Goal: Information Seeking & Learning: Check status

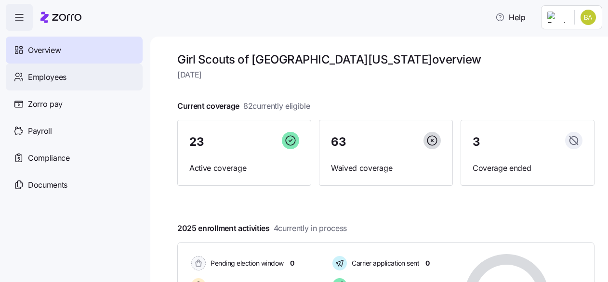
click at [47, 78] on span "Employees" at bounding box center [47, 77] width 39 height 12
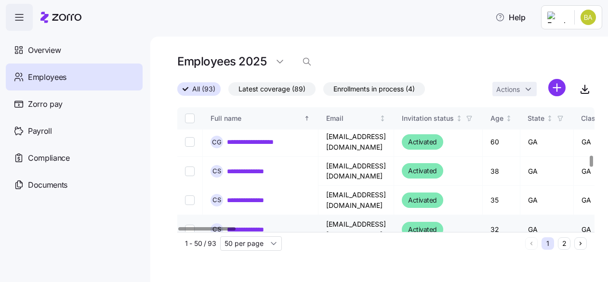
scroll to position [530, 0]
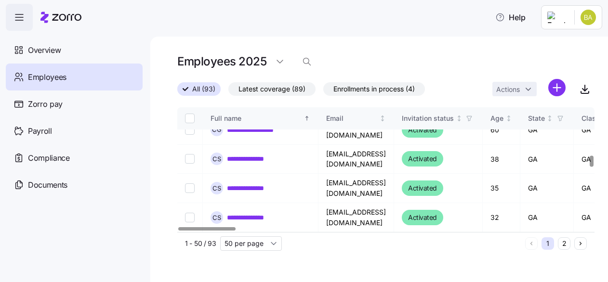
click at [193, 272] on input "Select record 23" at bounding box center [190, 277] width 10 height 10
checkbox input "true"
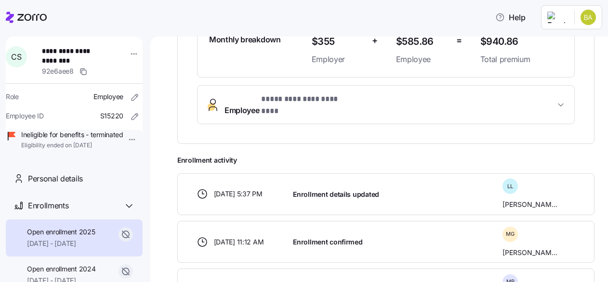
scroll to position [381, 0]
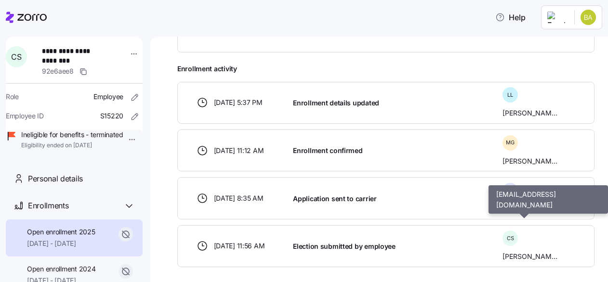
click at [510, 252] on span "Christina Smashey Smith" at bounding box center [529, 257] width 55 height 10
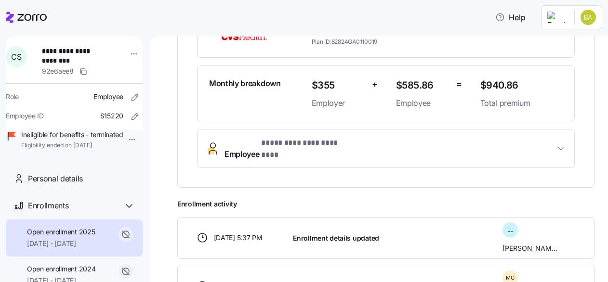
scroll to position [188, 0]
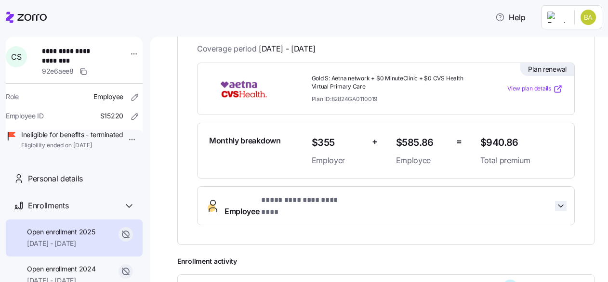
click at [556, 201] on icon "button" at bounding box center [561, 206] width 10 height 10
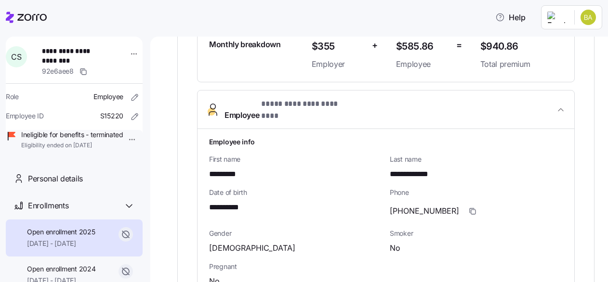
scroll to position [236, 0]
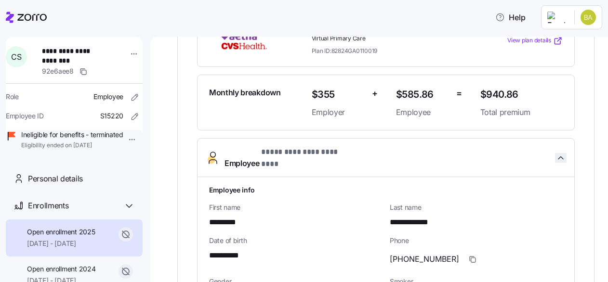
click at [558, 157] on icon "button" at bounding box center [560, 158] width 5 height 2
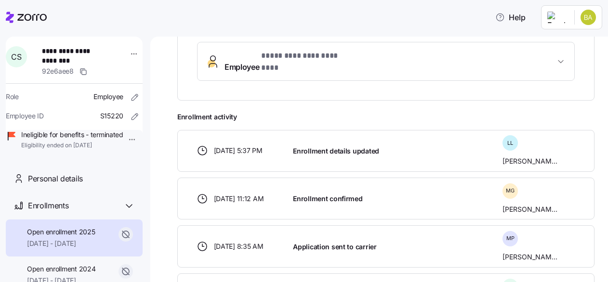
scroll to position [381, 0]
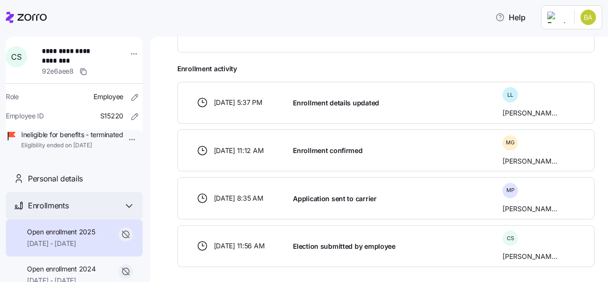
click at [53, 212] on span "Enrollments" at bounding box center [48, 206] width 40 height 12
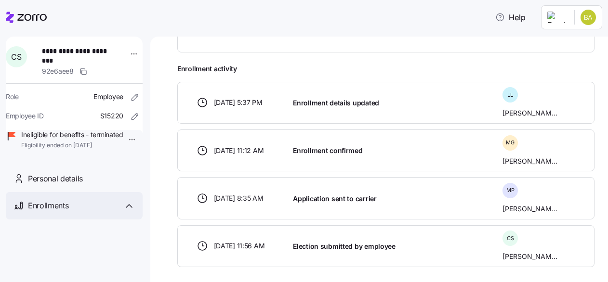
click at [131, 208] on icon at bounding box center [129, 206] width 6 height 3
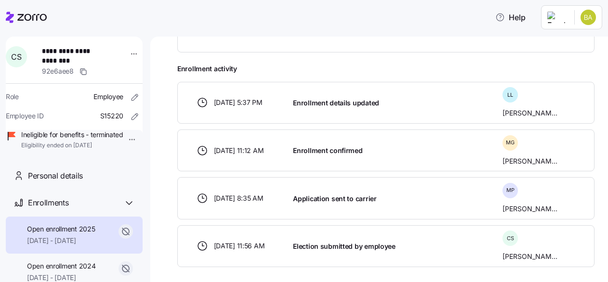
scroll to position [26, 0]
click at [73, 241] on span "01/01/2025 - 03/31/2025" at bounding box center [61, 241] width 68 height 10
drag, startPoint x: 73, startPoint y: 241, endPoint x: 201, endPoint y: 245, distance: 128.2
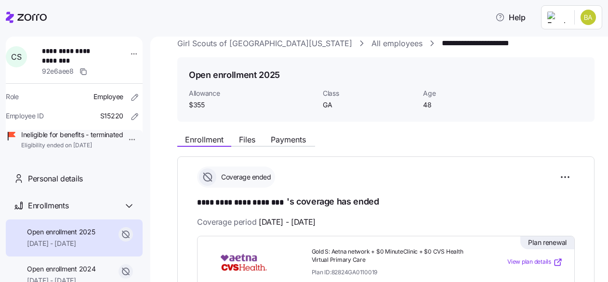
scroll to position [0, 0]
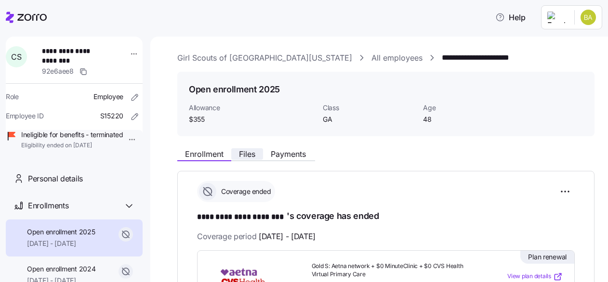
click at [249, 156] on span "Files" at bounding box center [247, 154] width 16 height 8
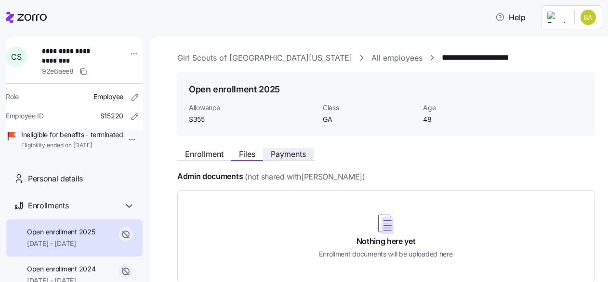
click at [286, 158] on span "Payments" at bounding box center [288, 154] width 35 height 8
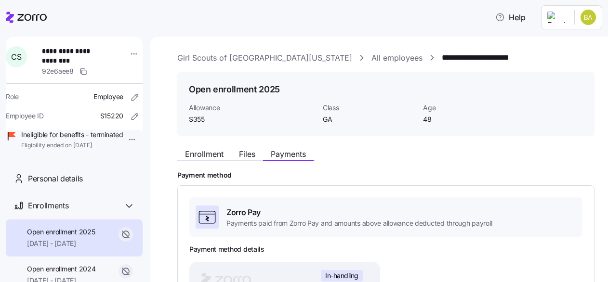
click at [371, 59] on link "All employees" at bounding box center [396, 58] width 51 height 12
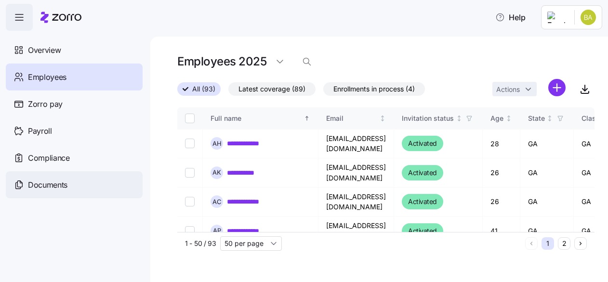
click at [47, 186] on span "Documents" at bounding box center [48, 185] width 40 height 12
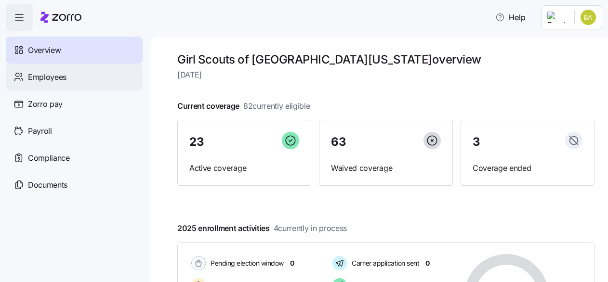
click at [49, 77] on span "Employees" at bounding box center [47, 77] width 39 height 12
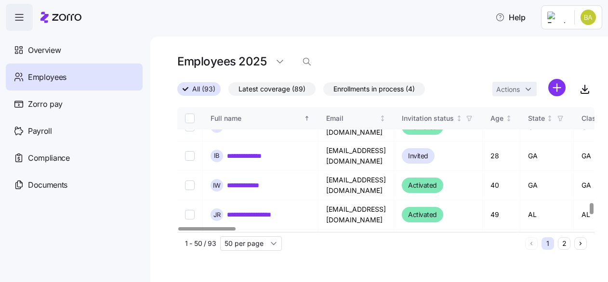
scroll to position [1182, 0]
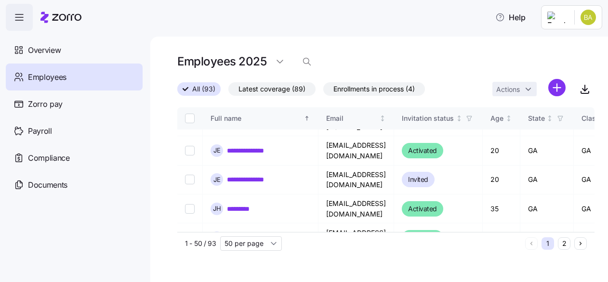
click at [565, 245] on button "2" at bounding box center [564, 244] width 13 height 13
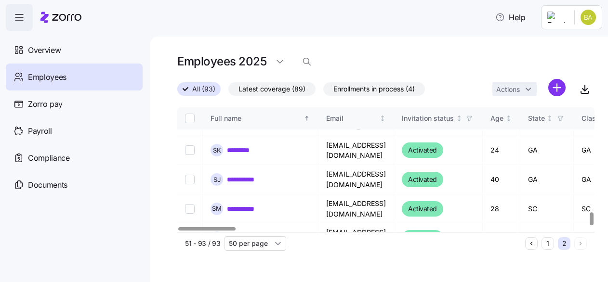
scroll to position [715, 0]
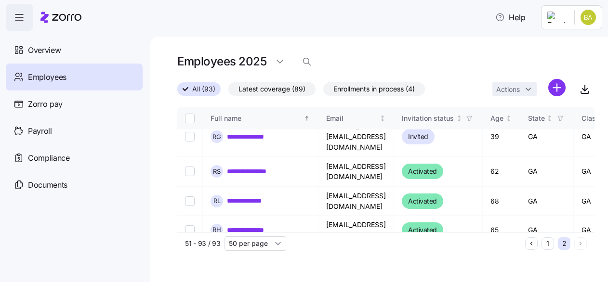
click at [545, 245] on button "1" at bounding box center [547, 244] width 13 height 13
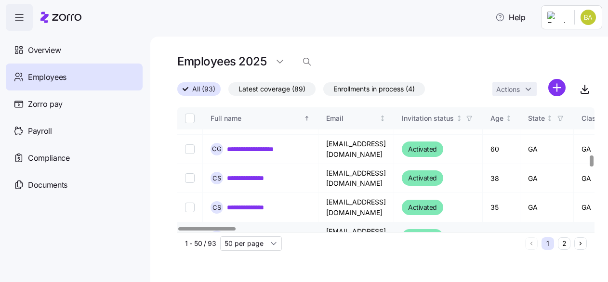
scroll to position [530, 0]
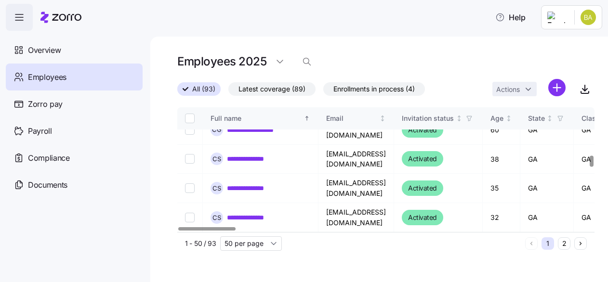
drag, startPoint x: 190, startPoint y: 180, endPoint x: 214, endPoint y: 187, distance: 25.3
click at [190, 272] on input "Select record 23" at bounding box center [190, 277] width 10 height 10
checkbox input "true"
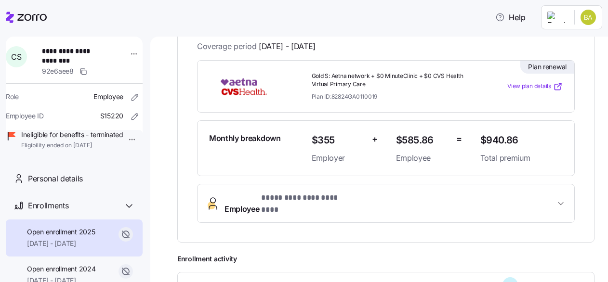
scroll to position [193, 0]
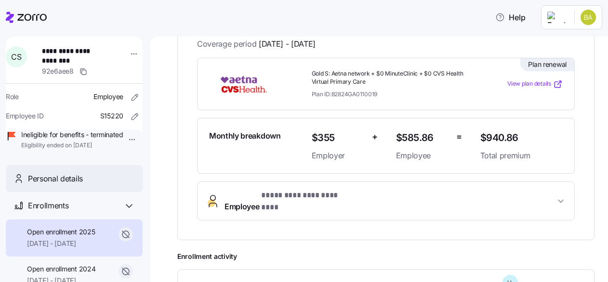
click at [63, 185] on span "Personal details" at bounding box center [55, 179] width 55 height 12
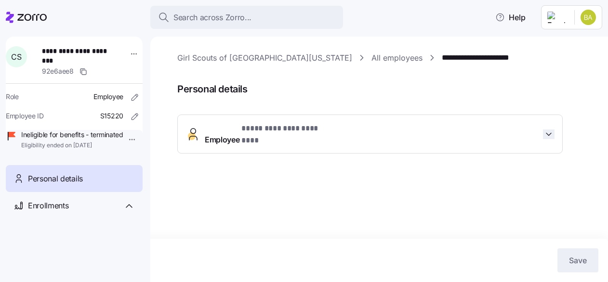
click at [550, 130] on icon "button" at bounding box center [549, 135] width 10 height 10
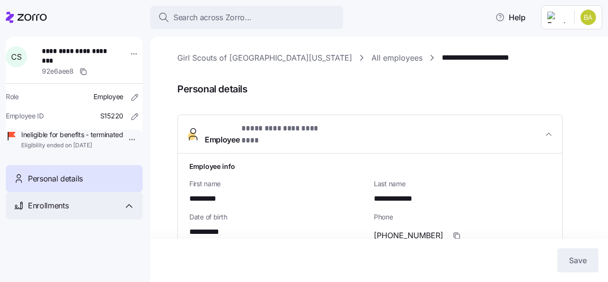
click at [127, 208] on icon at bounding box center [129, 206] width 6 height 3
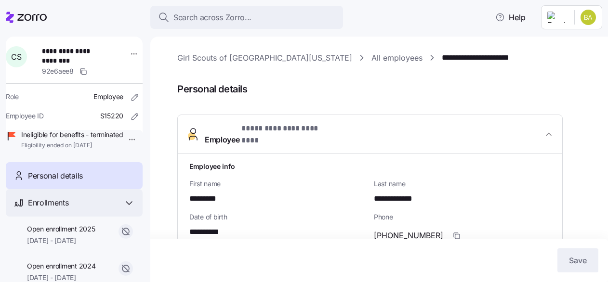
scroll to position [26, 0]
click at [123, 203] on icon at bounding box center [129, 204] width 12 height 12
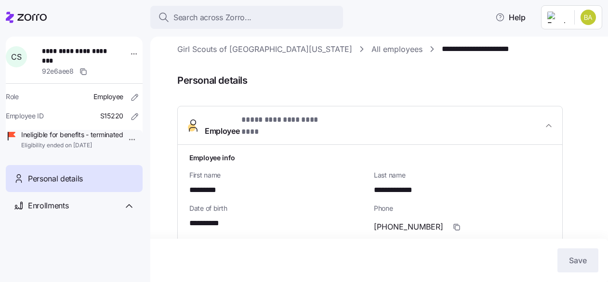
scroll to position [0, 0]
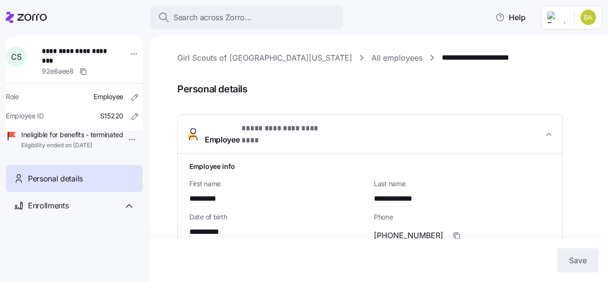
click at [63, 185] on span "Personal details" at bounding box center [55, 179] width 55 height 12
click at [127, 54] on html "**********" at bounding box center [304, 138] width 608 height 277
click at [85, 185] on div "Personal details" at bounding box center [81, 179] width 107 height 12
